Goal: Book appointment/travel/reservation

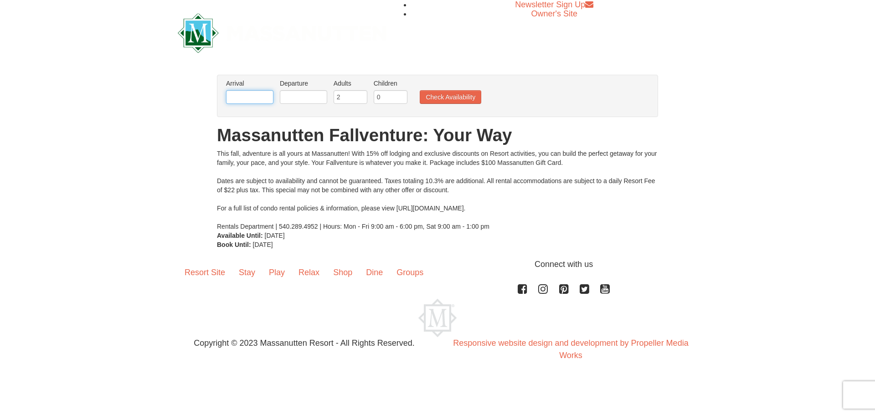
click at [256, 101] on input "text" at bounding box center [249, 97] width 47 height 14
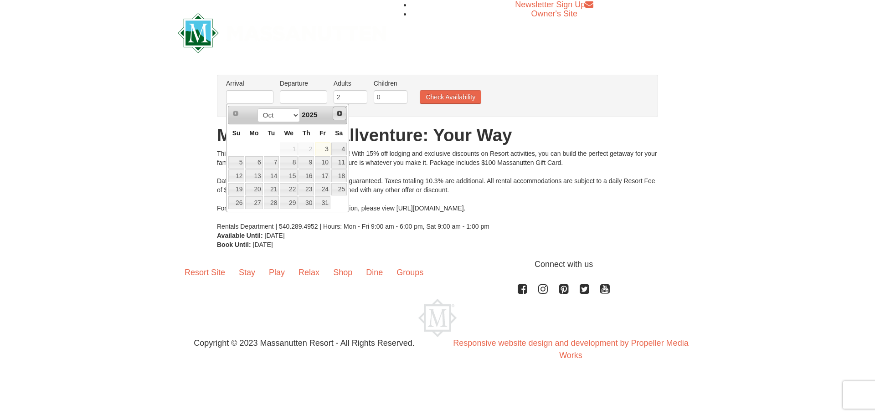
click at [342, 111] on span "Next" at bounding box center [339, 113] width 7 height 7
click at [338, 113] on span "Next" at bounding box center [339, 113] width 7 height 7
click at [240, 116] on link "Prev" at bounding box center [236, 114] width 14 height 14
click at [286, 203] on link "26" at bounding box center [289, 202] width 18 height 13
type input "[DATE]"
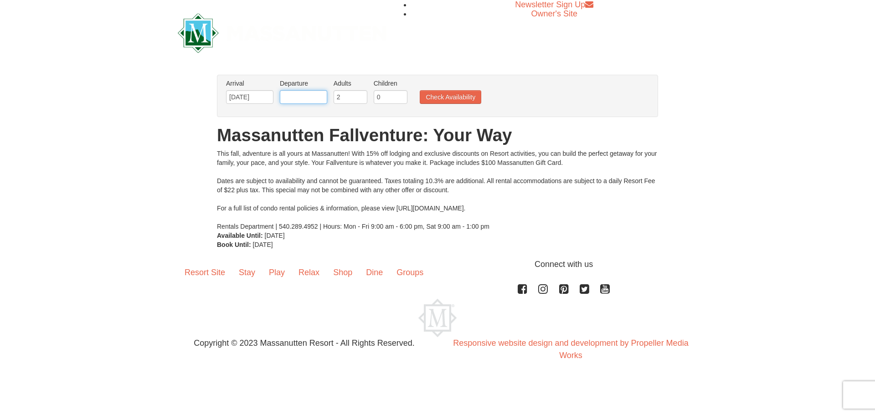
click at [309, 97] on input "text" at bounding box center [303, 97] width 47 height 14
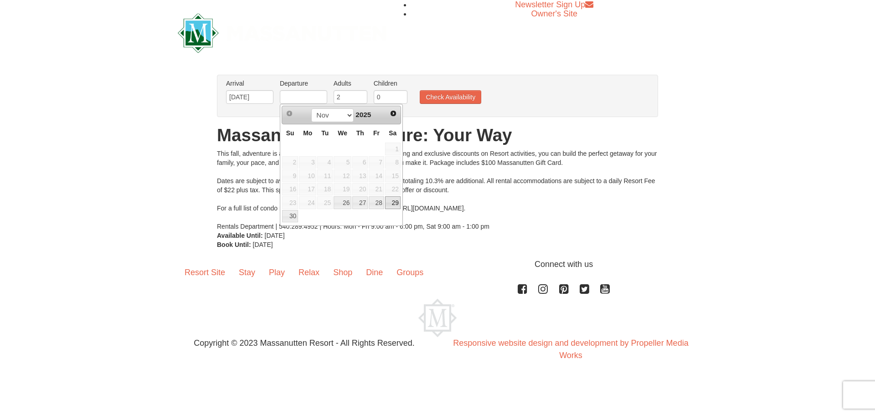
click at [391, 205] on link "29" at bounding box center [392, 202] width 15 height 13
type input "[DATE]"
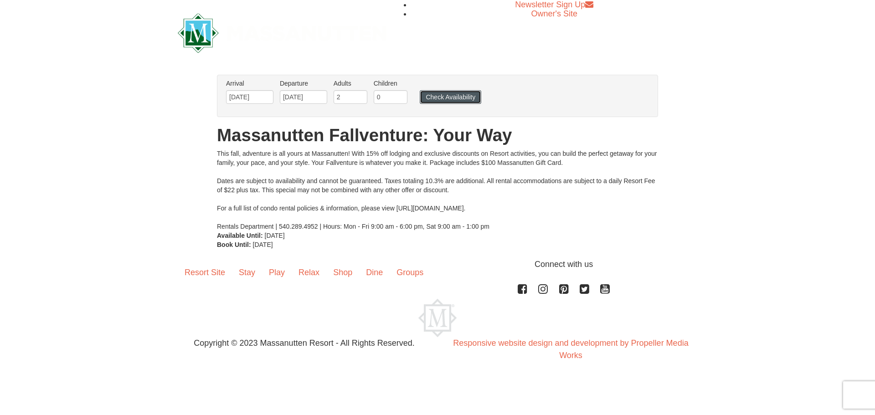
click at [461, 99] on button "Check Availability" at bounding box center [451, 97] width 62 height 14
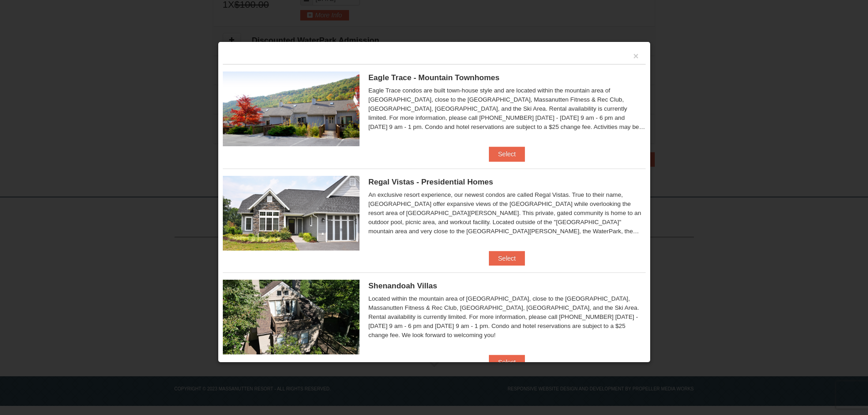
scroll to position [91, 0]
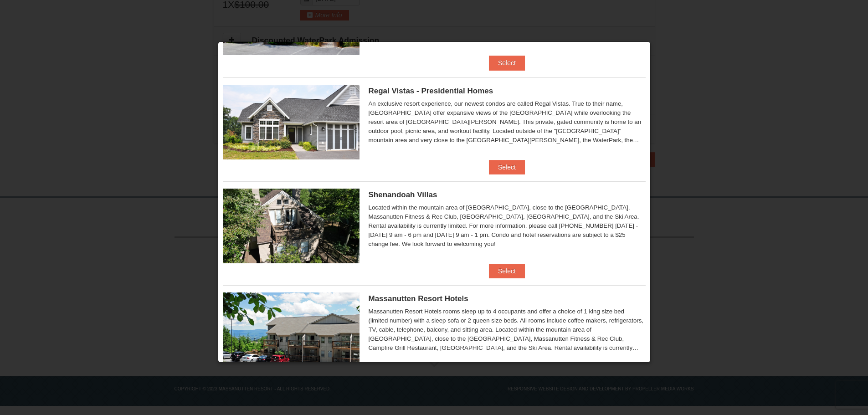
click at [386, 193] on span "Shenandoah Villas" at bounding box center [403, 194] width 69 height 9
click at [284, 231] on img at bounding box center [291, 226] width 137 height 75
click at [285, 232] on img at bounding box center [291, 226] width 137 height 75
click at [506, 271] on button "Select" at bounding box center [507, 271] width 36 height 15
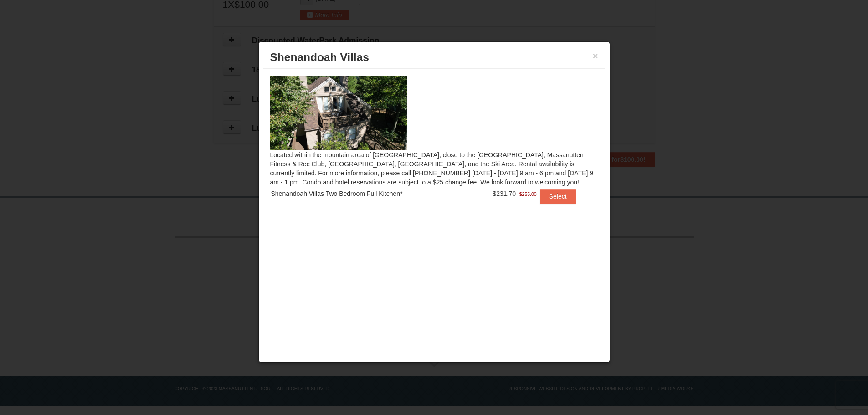
drag, startPoint x: 381, startPoint y: 113, endPoint x: 383, endPoint y: 118, distance: 4.7
click at [384, 117] on img at bounding box center [338, 113] width 137 height 75
click at [595, 54] on button "×" at bounding box center [595, 55] width 5 height 9
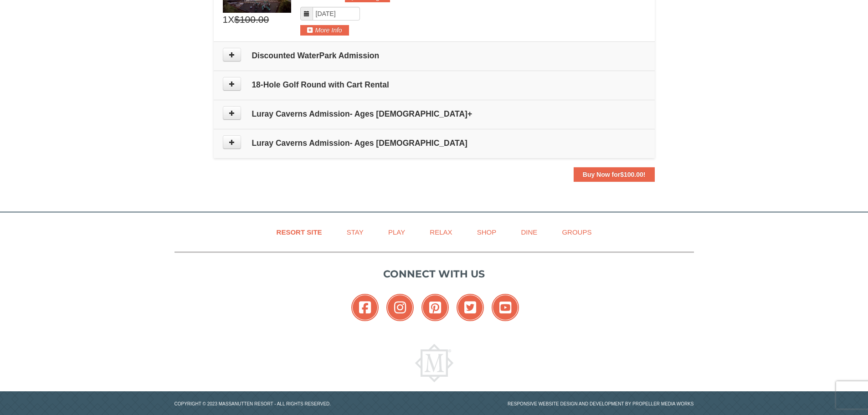
scroll to position [256, 0]
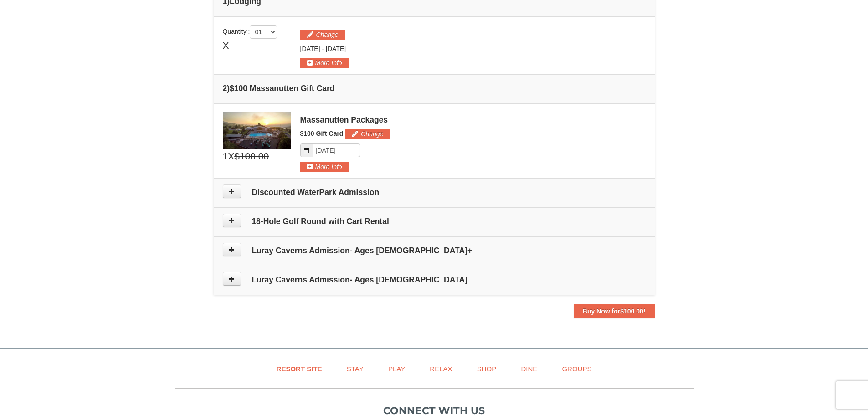
click at [346, 119] on div "Massanutten Packages" at bounding box center [472, 119] width 345 height 9
click at [273, 140] on img at bounding box center [257, 130] width 68 height 37
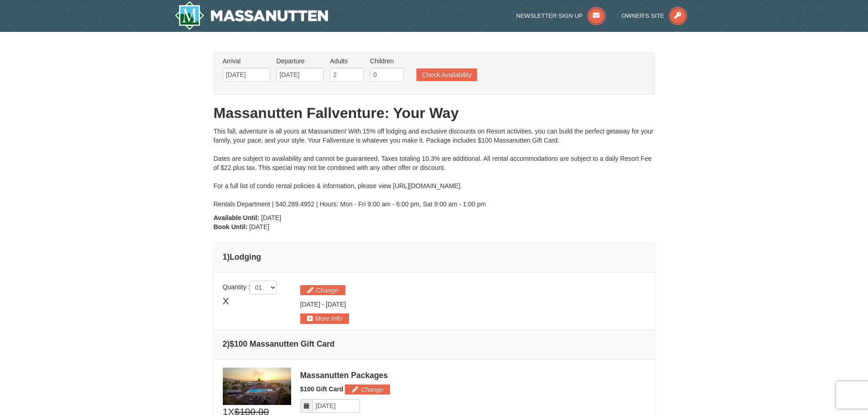
scroll to position [0, 0]
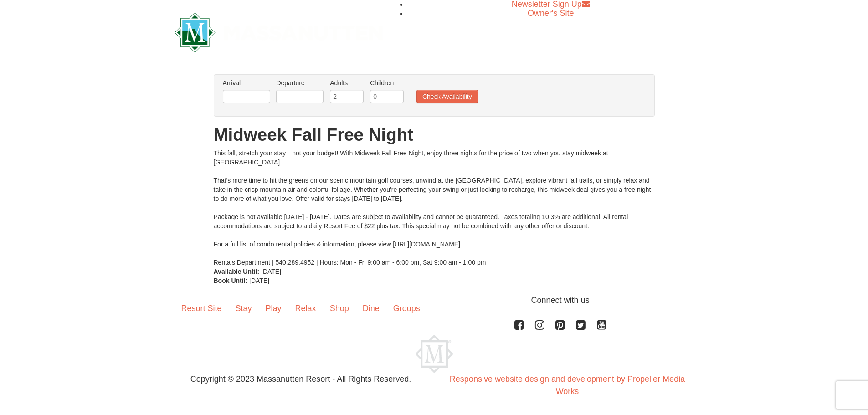
scroll to position [0, 0]
click at [265, 94] on input "text" at bounding box center [246, 97] width 47 height 14
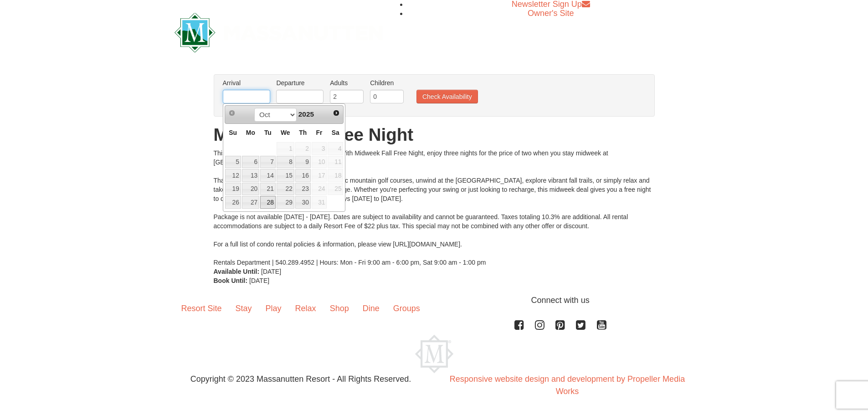
scroll to position [0, 0]
click at [344, 112] on div "Prev Next Oct Nov Dec 2025 Su Mo Tu We Th Fr Sa 1 2 3 4 5 6 7 8 9 10 11 12 13 1…" at bounding box center [284, 157] width 123 height 108
click at [344, 113] on div "Prev Next Oct Nov Dec 2025" at bounding box center [284, 114] width 119 height 18
click at [339, 115] on span "Next" at bounding box center [336, 112] width 7 height 7
click at [501, 128] on h1 "Midweek Fall Free Night" at bounding box center [434, 135] width 441 height 18
